Goal: Complete application form

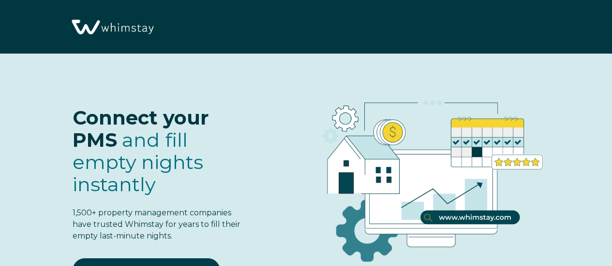
select select "US"
select select "Standard"
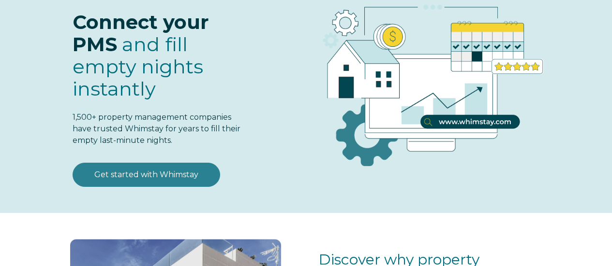
scroll to position [96, 0]
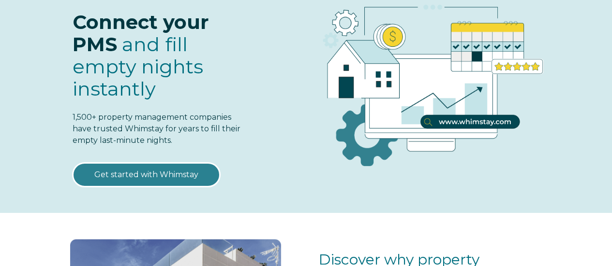
click at [155, 173] on link "Get started with Whimstay" at bounding box center [146, 175] width 147 height 24
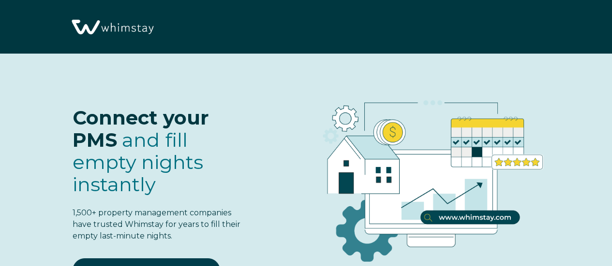
select select "US"
select select "Standard"
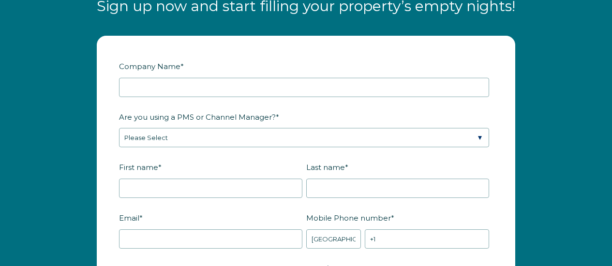
scroll to position [1107, 0]
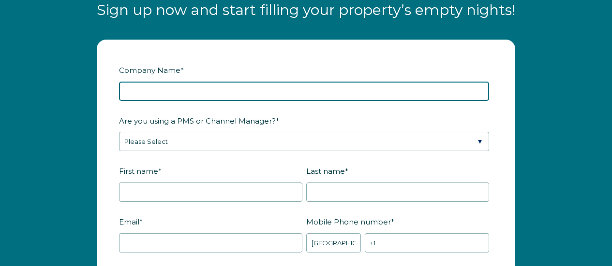
click at [270, 87] on input "Company Name *" at bounding box center [304, 91] width 370 height 19
type input "Escape Vacation Rental Management"
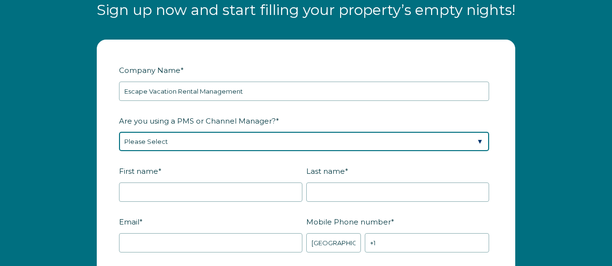
click at [293, 139] on select "Please Select Barefoot BookingPal Boost Brightside CiiRUS Escapia Guesty Hostaw…" at bounding box center [304, 141] width 370 height 19
select select "Hostaway"
click at [119, 132] on select "Please Select Barefoot BookingPal Boost Brightside CiiRUS Escapia Guesty Hostaw…" at bounding box center [304, 141] width 370 height 19
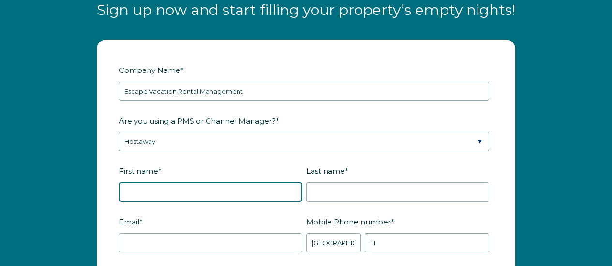
click at [170, 193] on input "First name *" at bounding box center [210, 192] width 183 height 19
type input "[PERSON_NAME]"
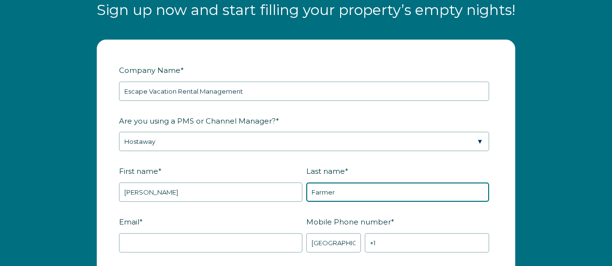
type input "Farmer"
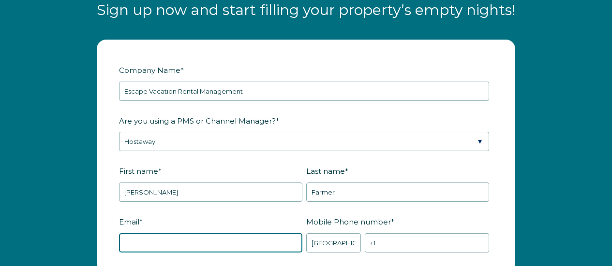
click at [190, 244] on input "Email *" at bounding box center [210, 243] width 183 height 19
type input "[PERSON_NAME][EMAIL_ADDRESS][DOMAIN_NAME]"
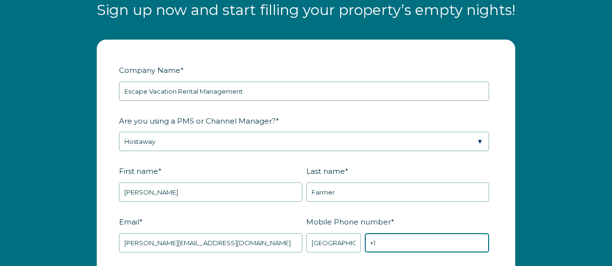
click at [395, 236] on input "+1" at bounding box center [427, 243] width 124 height 19
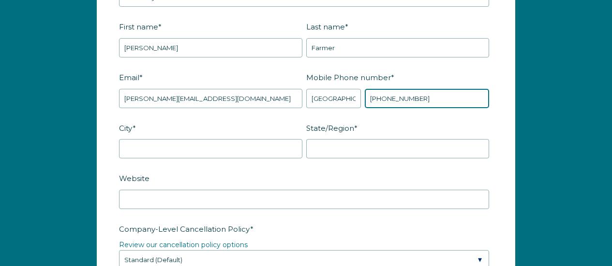
scroll to position [1252, 0]
type input "[PHONE_NUMBER]"
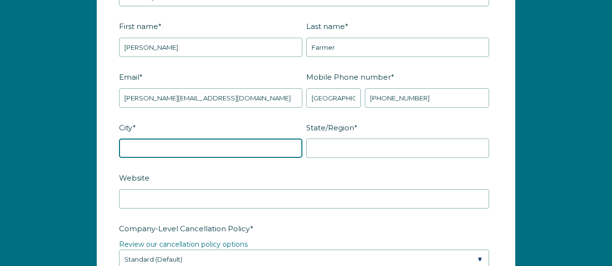
click at [249, 144] on input "City *" at bounding box center [210, 148] width 183 height 19
type input "Chaska"
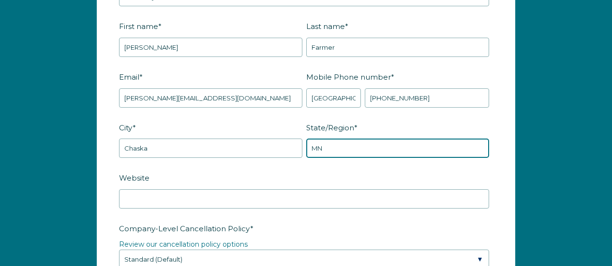
type input "MN"
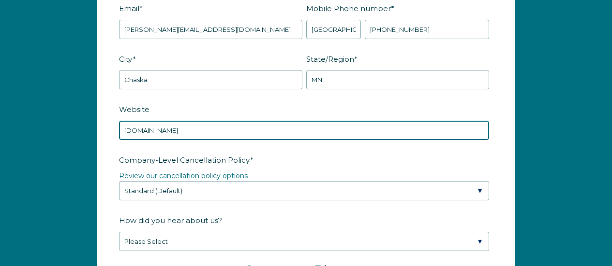
scroll to position [1349, 0]
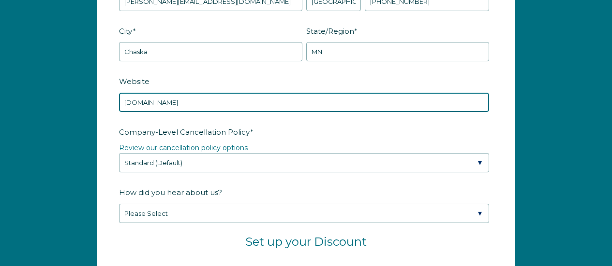
type input "[DOMAIN_NAME]"
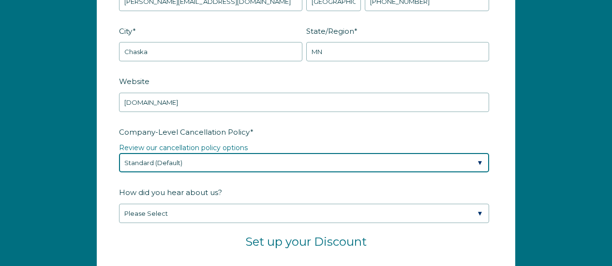
click at [229, 159] on select "Please Select Partial Standard (Default) Moderate Strict" at bounding box center [304, 162] width 370 height 19
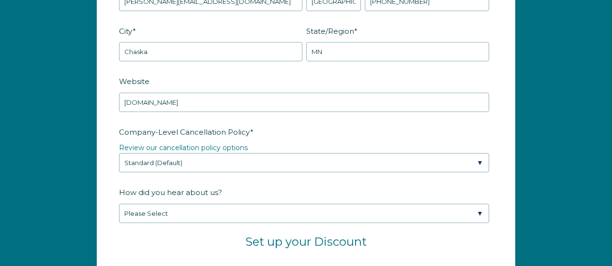
click at [321, 143] on legend "Review our cancellation policy options" at bounding box center [306, 148] width 374 height 10
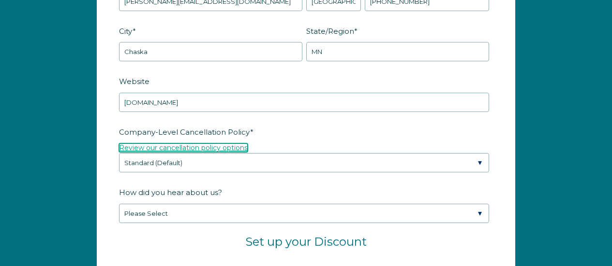
click at [234, 146] on link "Review our cancellation policy options" at bounding box center [183, 148] width 129 height 9
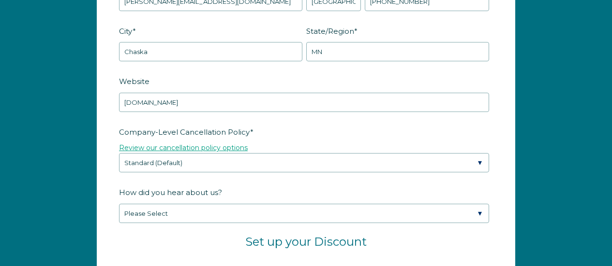
scroll to position [1345, 0]
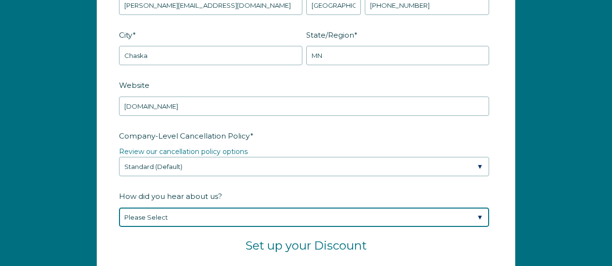
click at [203, 216] on select "Please Select Found Whimstay through a Google search Spoke to a Whimstay salesp…" at bounding box center [304, 217] width 370 height 19
select select "Google Search"
click at [119, 208] on select "Please Select Found Whimstay through a Google search Spoke to a Whimstay salesp…" at bounding box center [304, 217] width 370 height 19
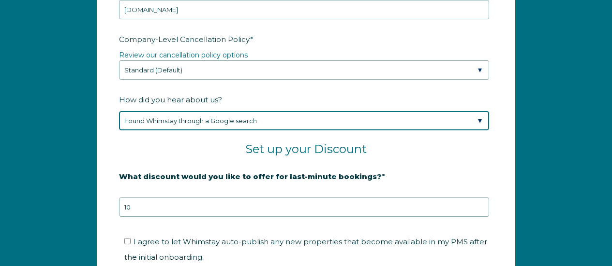
scroll to position [1490, 0]
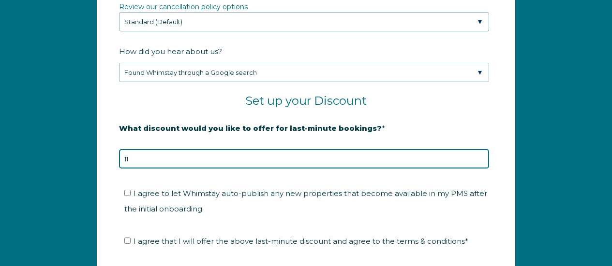
click at [480, 153] on input "11" at bounding box center [304, 158] width 370 height 19
click at [480, 153] on input "12" at bounding box center [304, 158] width 370 height 19
click at [480, 153] on input "13" at bounding box center [304, 158] width 370 height 19
click at [480, 153] on input "14" at bounding box center [304, 158] width 370 height 19
click at [480, 153] on input "15" at bounding box center [304, 158] width 370 height 19
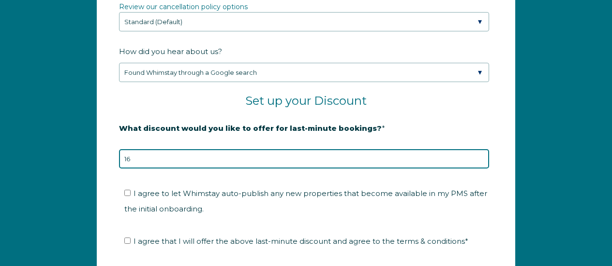
click at [480, 153] on input "16" at bounding box center [304, 158] width 370 height 19
click at [480, 153] on input "17" at bounding box center [304, 158] width 370 height 19
click at [480, 153] on input "18" at bounding box center [304, 158] width 370 height 19
click at [480, 153] on input "19" at bounding box center [304, 158] width 370 height 19
type input "20"
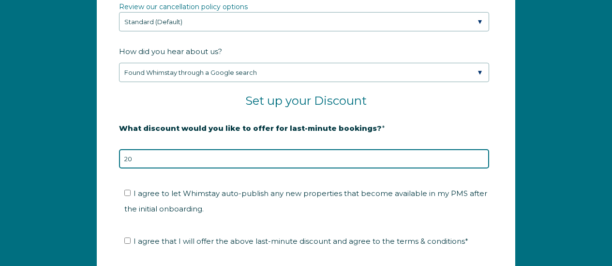
click at [480, 153] on input "20" at bounding box center [304, 158] width 370 height 19
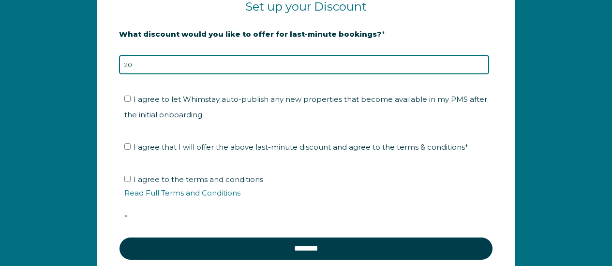
scroll to position [1587, 0]
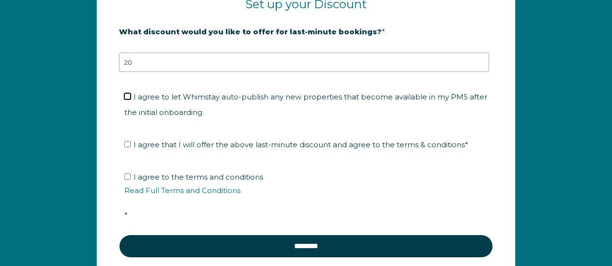
click at [127, 96] on input "I agree to let Whimstay auto-publish any new properties that become available i…" at bounding box center [127, 96] width 6 height 6
checkbox input "true"
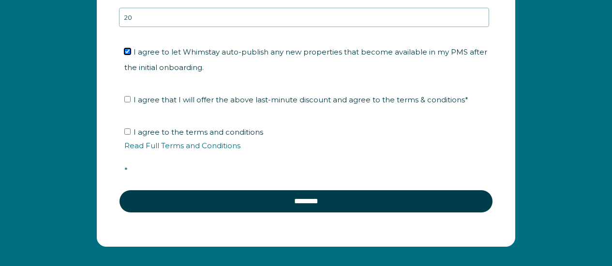
scroll to position [1635, 0]
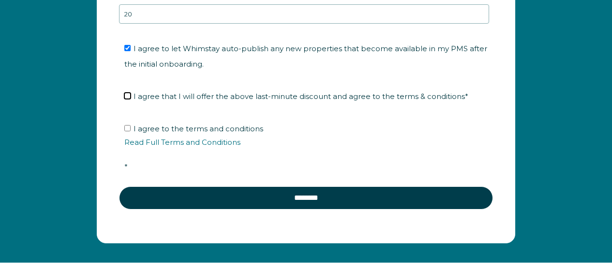
click at [130, 95] on input "I agree that I will offer the above last-minute discount and agree to the terms…" at bounding box center [127, 96] width 6 height 6
checkbox input "true"
click at [127, 126] on input "I agree to the terms and conditions Read Full Terms and Conditions *" at bounding box center [127, 128] width 6 height 6
checkbox input "true"
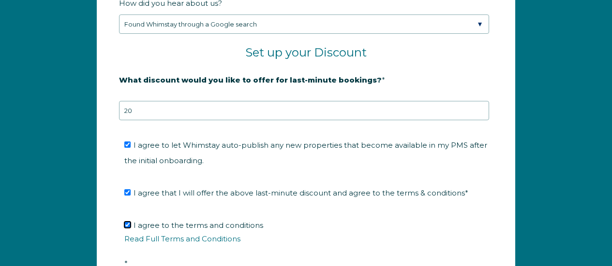
scroll to position [1732, 0]
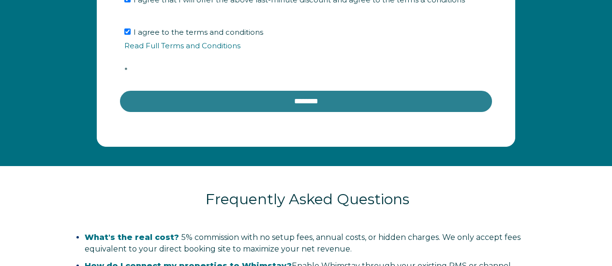
click at [313, 99] on input "********" at bounding box center [306, 101] width 374 height 23
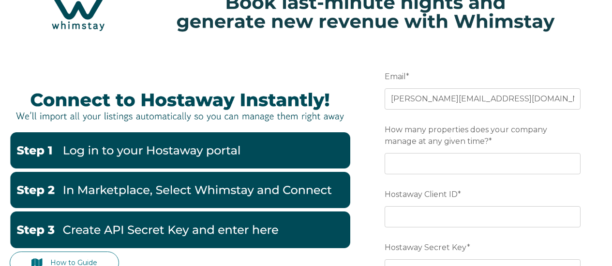
scroll to position [97, 0]
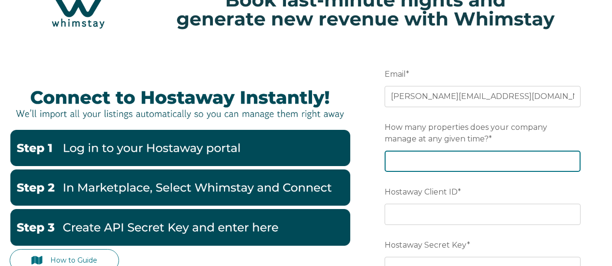
click at [457, 162] on input "How many properties does your company manage at any given time? *" at bounding box center [482, 161] width 196 height 21
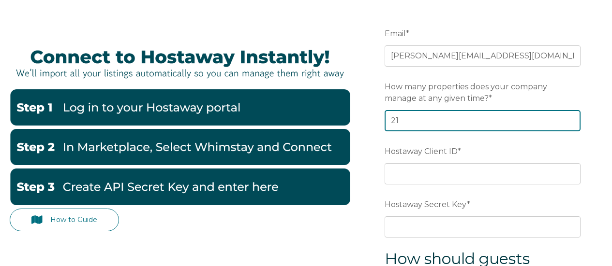
scroll to position [145, 0]
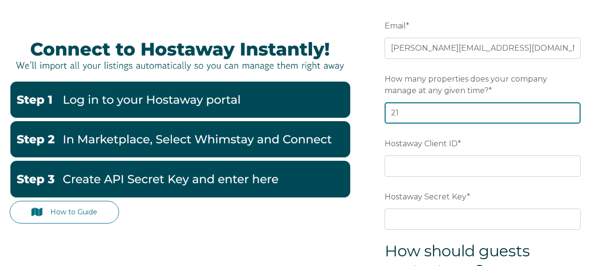
type input "21"
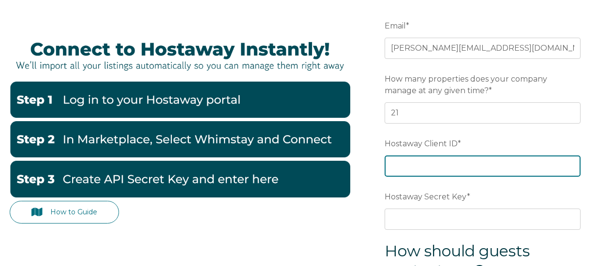
click at [454, 166] on input "Hostaway Client ID *" at bounding box center [482, 166] width 196 height 21
paste input "100506"
type input "100506"
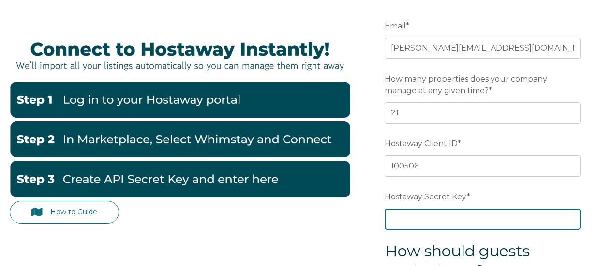
click at [448, 221] on input "Hostaway Secret Key *" at bounding box center [482, 219] width 196 height 21
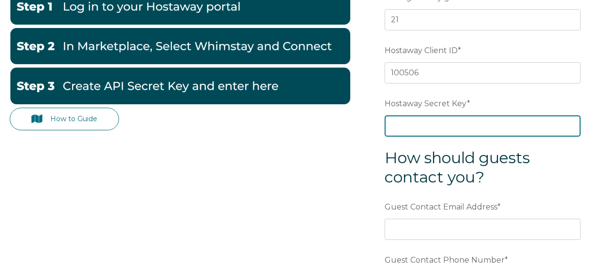
scroll to position [242, 0]
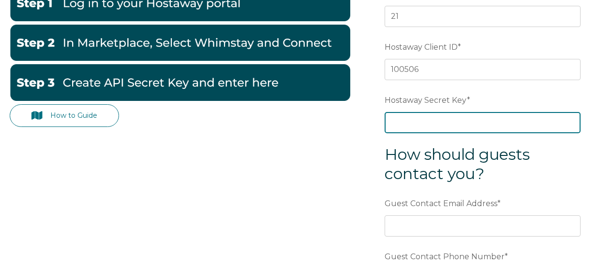
paste input "e2a3d236ea3eedbb20c334360ece2a3f90894db91212f90aebde1ba006a7a8e3"
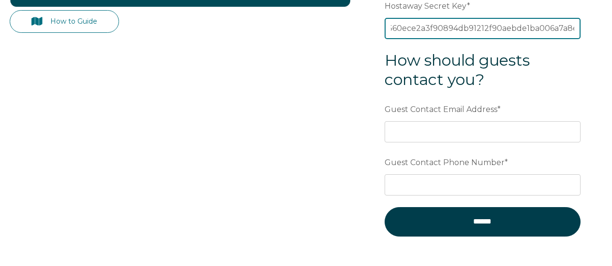
scroll to position [338, 0]
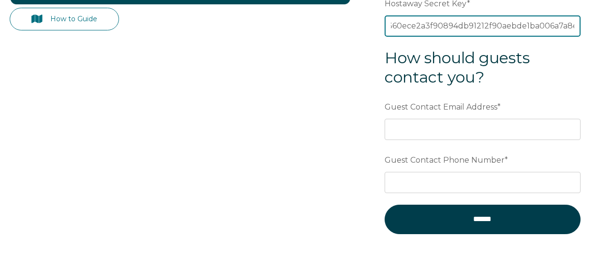
type input "e2a3d236ea3eedbb20c334360ece2a3f90894db91212f90aebde1ba006a7a8e3"
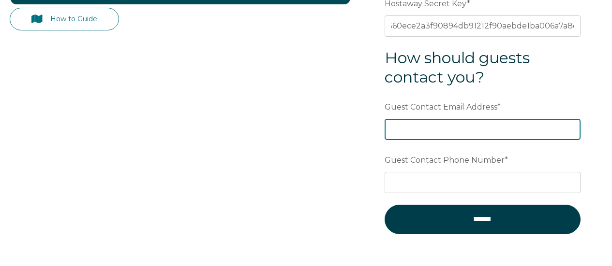
click at [450, 131] on input "Guest Contact Email Address *" at bounding box center [482, 129] width 196 height 21
type input "[PERSON_NAME][EMAIL_ADDRESS][DOMAIN_NAME]"
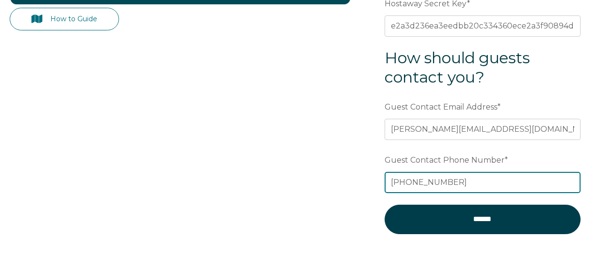
type input "952-563-7470"
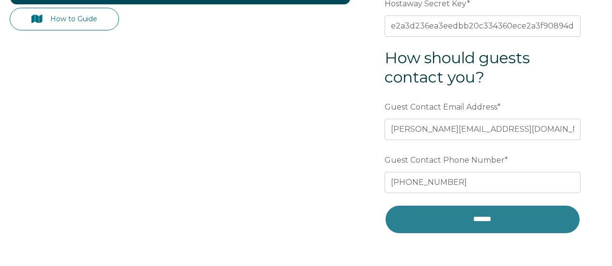
click at [428, 218] on input "******" at bounding box center [482, 219] width 196 height 29
